Goal: Information Seeking & Learning: Check status

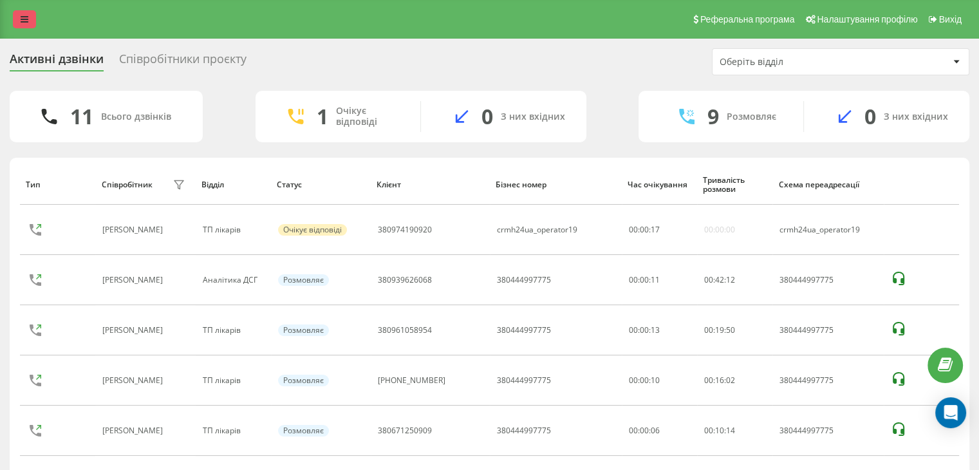
click at [33, 15] on link at bounding box center [24, 19] width 23 height 18
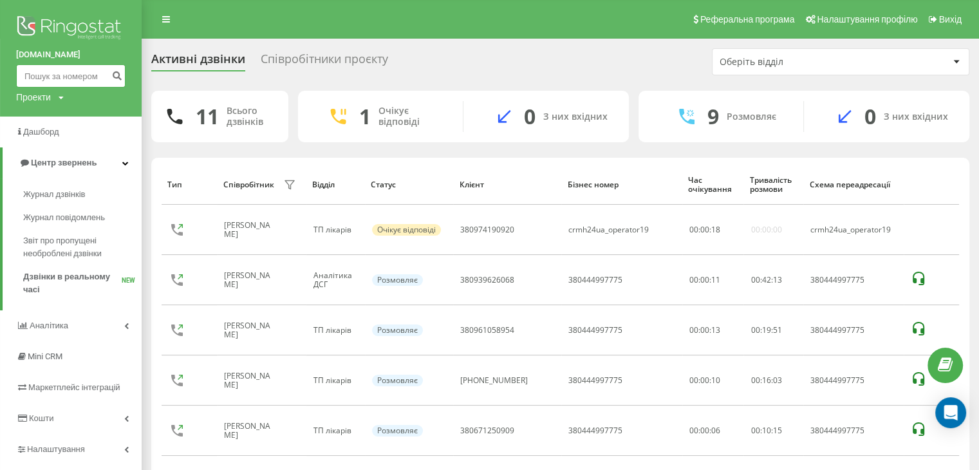
click at [88, 84] on input at bounding box center [70, 75] width 109 height 23
type input "0674774811"
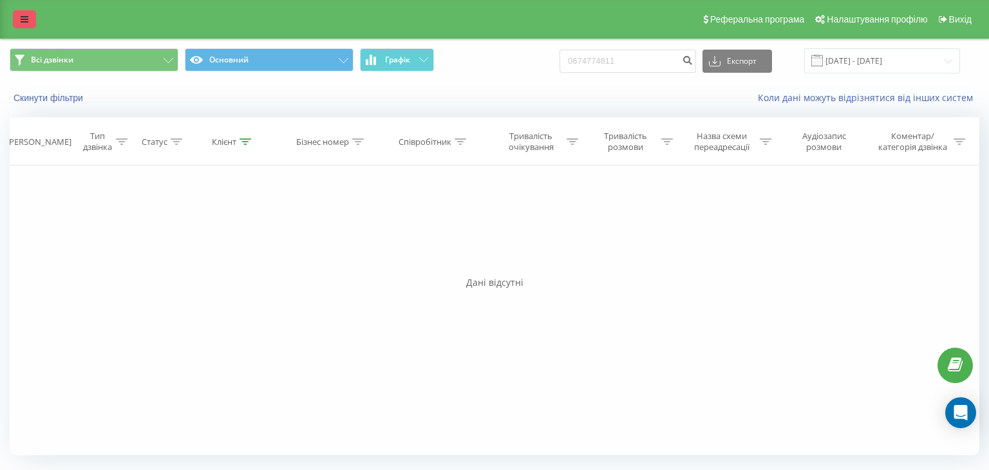
click at [24, 21] on icon at bounding box center [25, 19] width 8 height 9
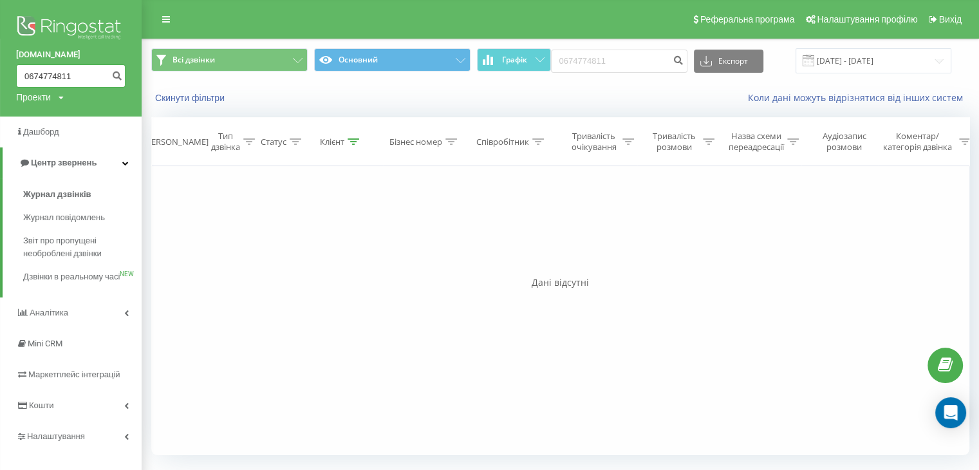
drag, startPoint x: 79, startPoint y: 77, endPoint x: 18, endPoint y: 75, distance: 61.2
click at [18, 75] on input "0674774811" at bounding box center [70, 75] width 109 height 23
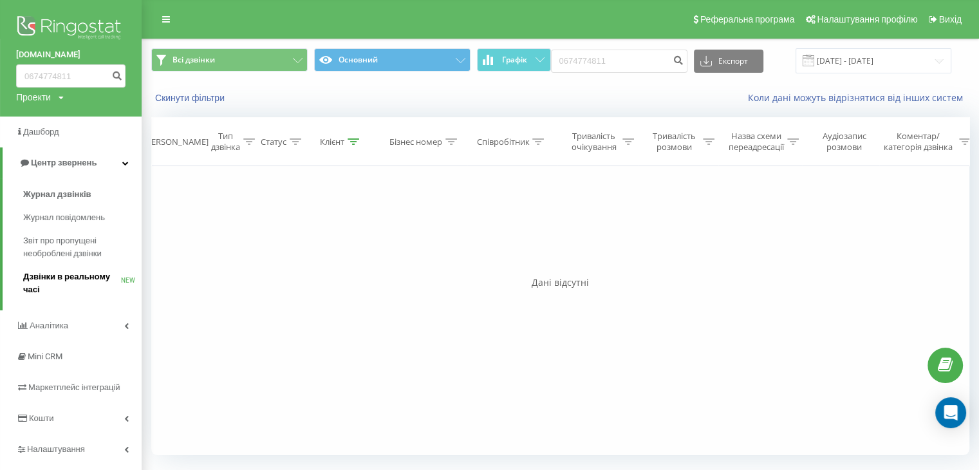
click at [73, 279] on span "Дзвінки в реальному часі" at bounding box center [72, 283] width 98 height 26
